Goal: Task Accomplishment & Management: Complete application form

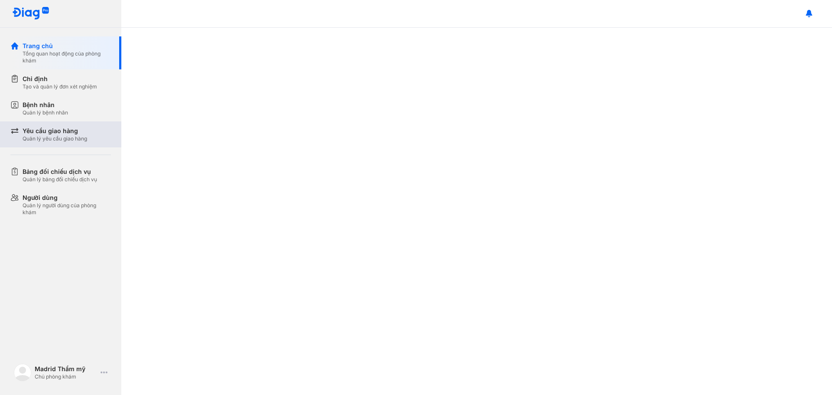
click at [59, 133] on div "Yêu cầu giao hàng" at bounding box center [55, 131] width 65 height 9
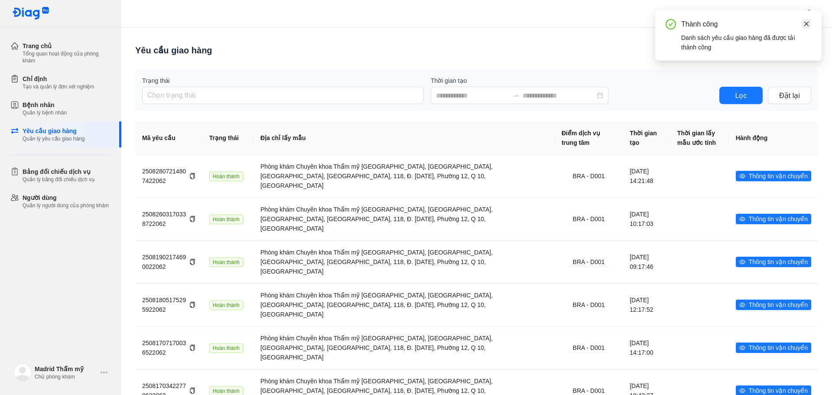
click at [807, 23] on icon "close" at bounding box center [806, 23] width 5 height 5
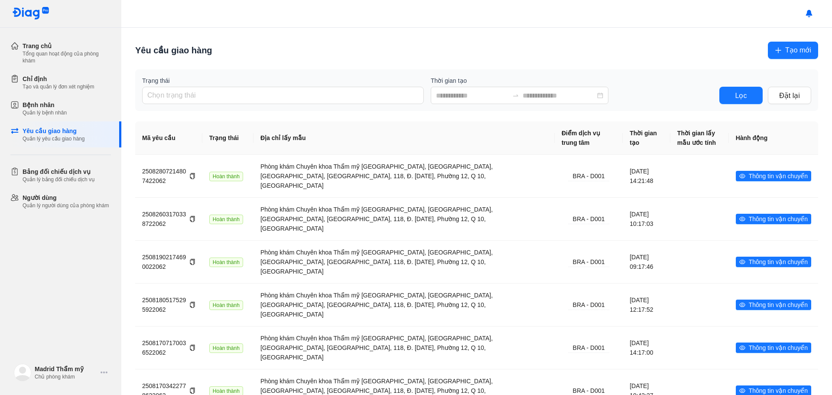
click at [794, 52] on span "Tạo mới" at bounding box center [798, 50] width 26 height 11
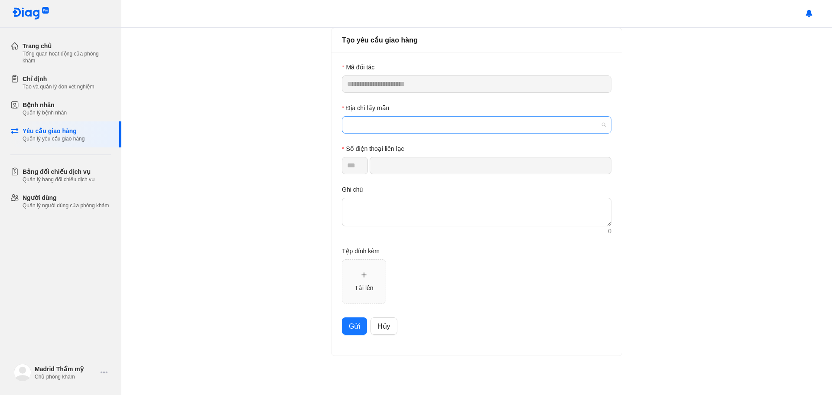
click at [385, 123] on span at bounding box center [476, 125] width 259 height 16
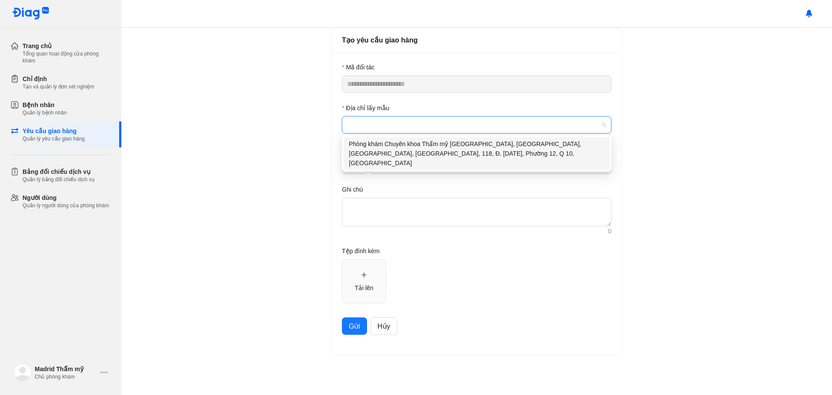
click at [406, 143] on div "Phòng khám Chuyên khoa Thẩm mỹ [GEOGRAPHIC_DATA], [GEOGRAPHIC_DATA], [GEOGRAPHI…" at bounding box center [477, 153] width 256 height 29
type input "**********"
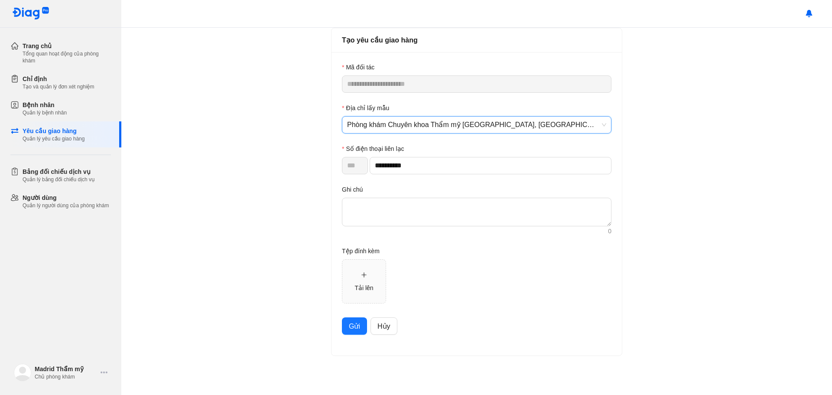
click at [358, 327] on span "Gửi" at bounding box center [354, 326] width 11 height 11
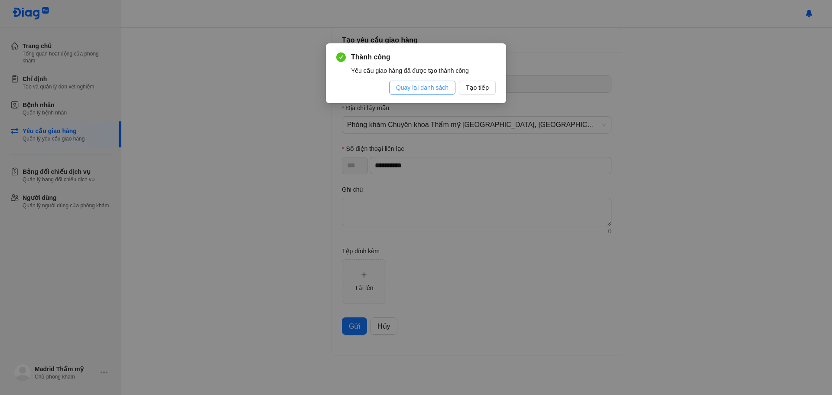
click at [439, 88] on span "Quay lại danh sách" at bounding box center [422, 88] width 52 height 10
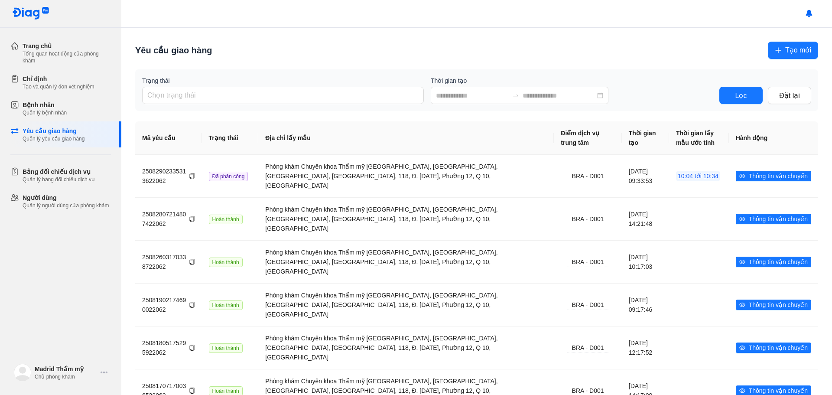
click at [72, 263] on div "Trang chủ Tổng quan hoạt động của phòng khám Chỉ định Tạo và quản lý đơn xét ng…" at bounding box center [60, 197] width 121 height 395
